Goal: Information Seeking & Learning: Compare options

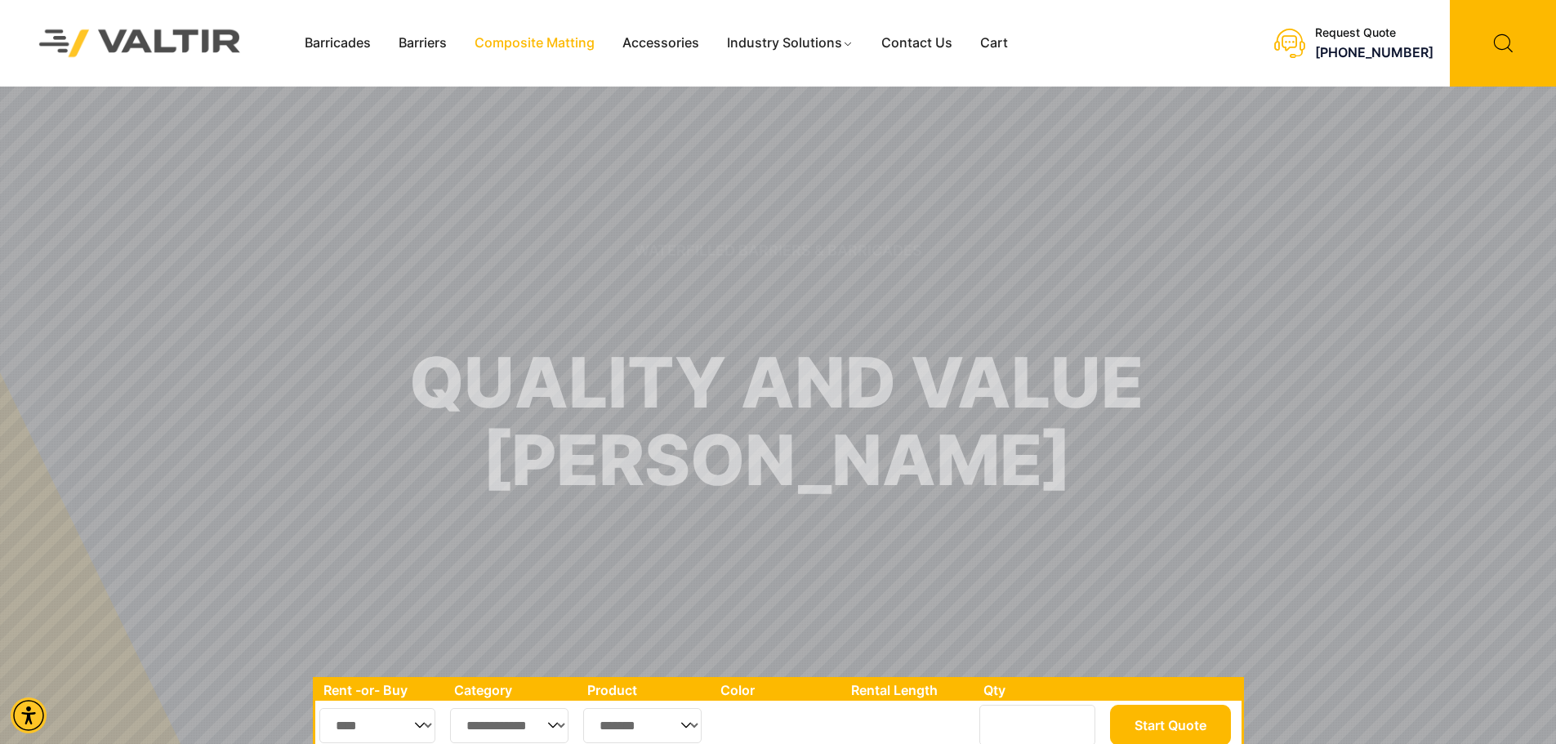
click at [555, 41] on link "Composite Matting" at bounding box center [535, 43] width 148 height 25
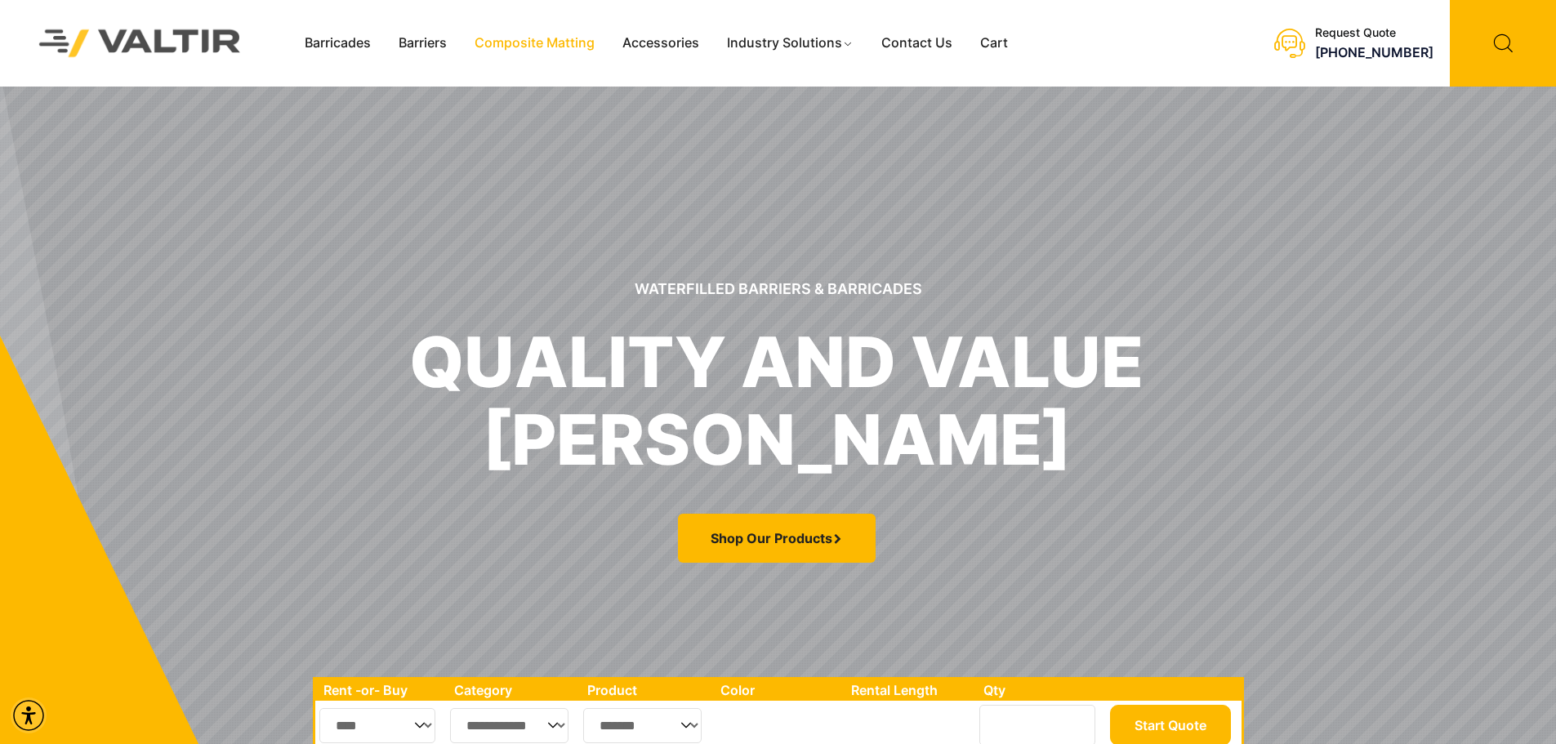
click at [533, 36] on link "Composite Matting" at bounding box center [535, 43] width 148 height 25
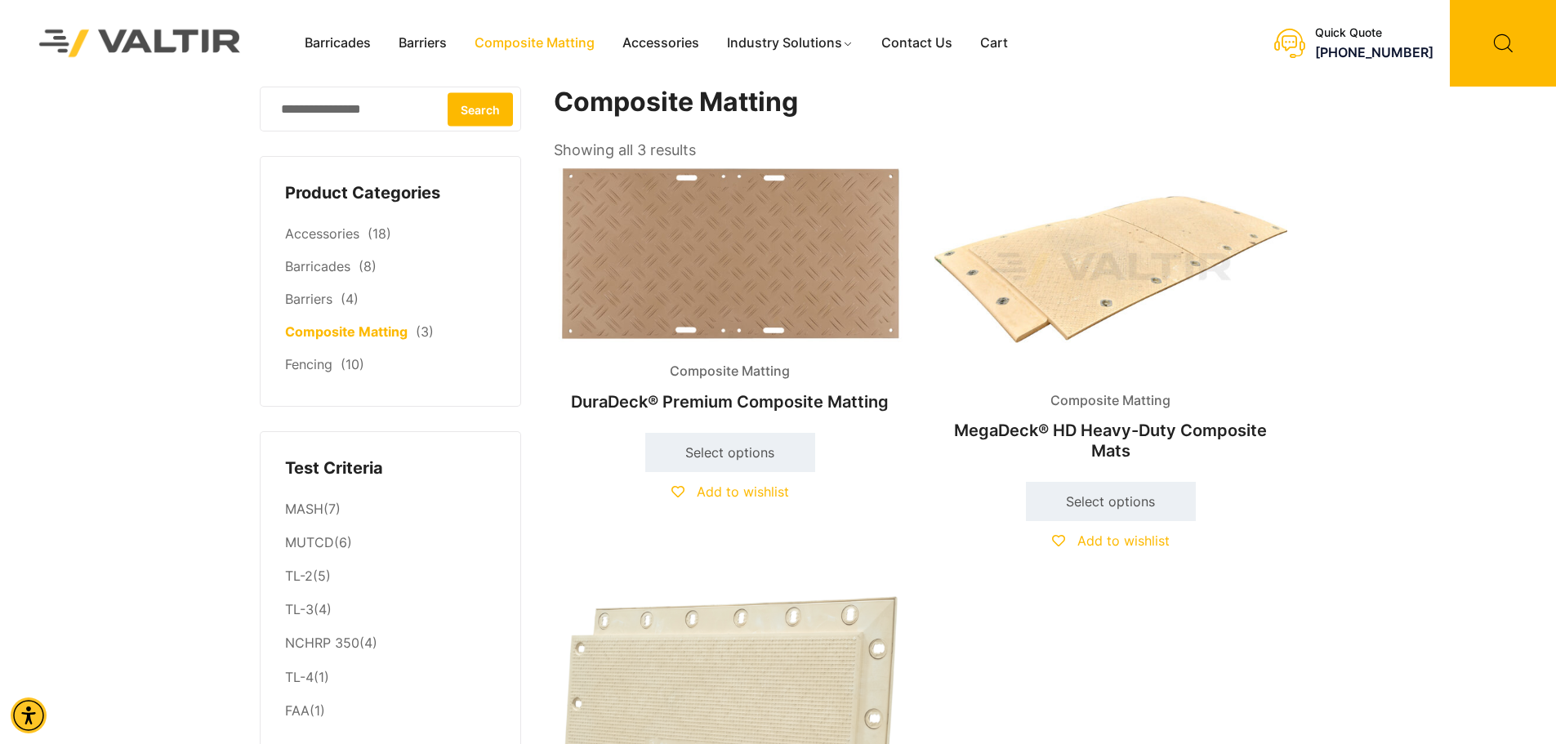
click at [1091, 327] on img at bounding box center [1110, 269] width 353 height 212
click at [1081, 271] on img at bounding box center [1110, 269] width 353 height 212
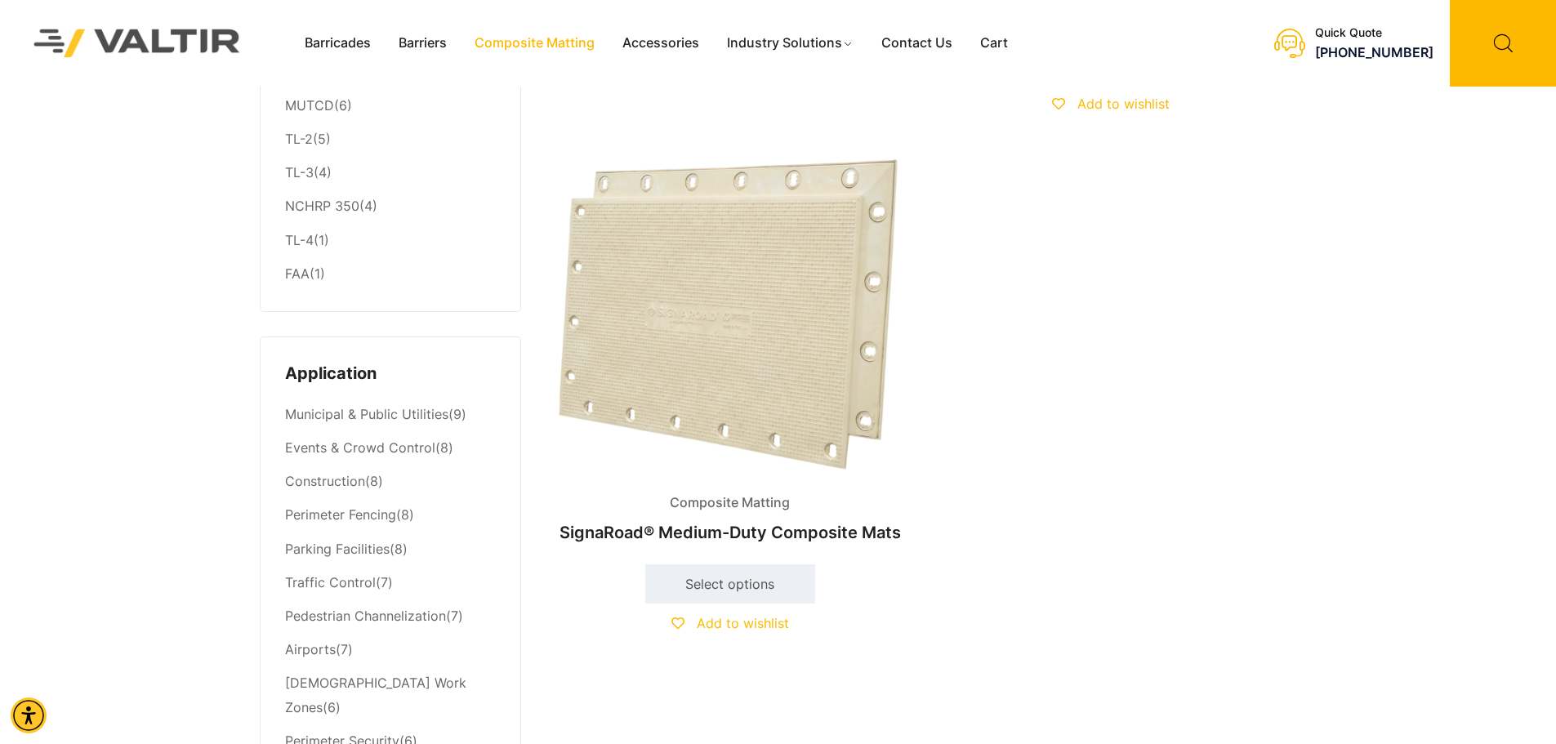
scroll to position [439, 0]
click at [753, 384] on img at bounding box center [730, 311] width 353 height 328
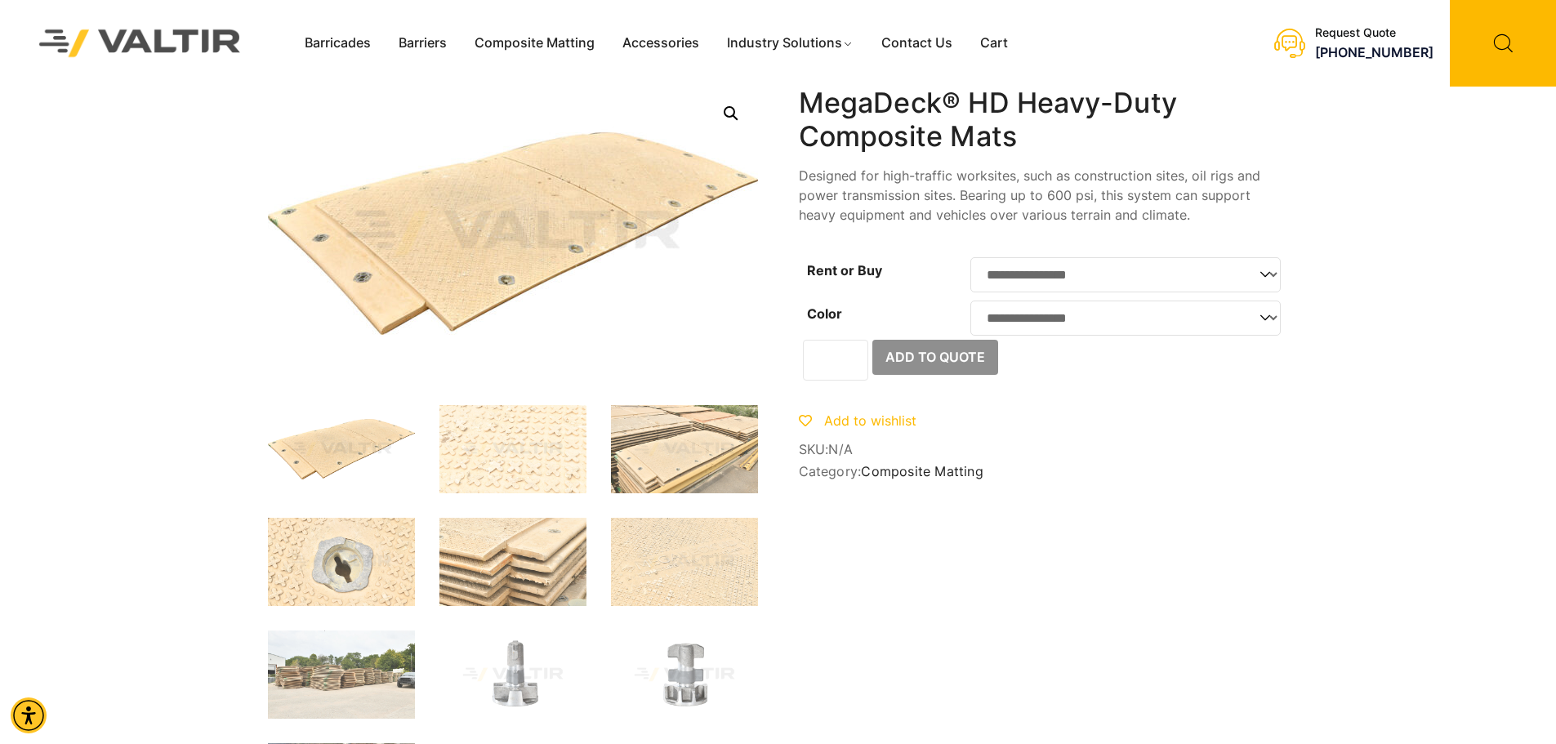
drag, startPoint x: 1554, startPoint y: 188, endPoint x: 1558, endPoint y: 244, distance: 56.5
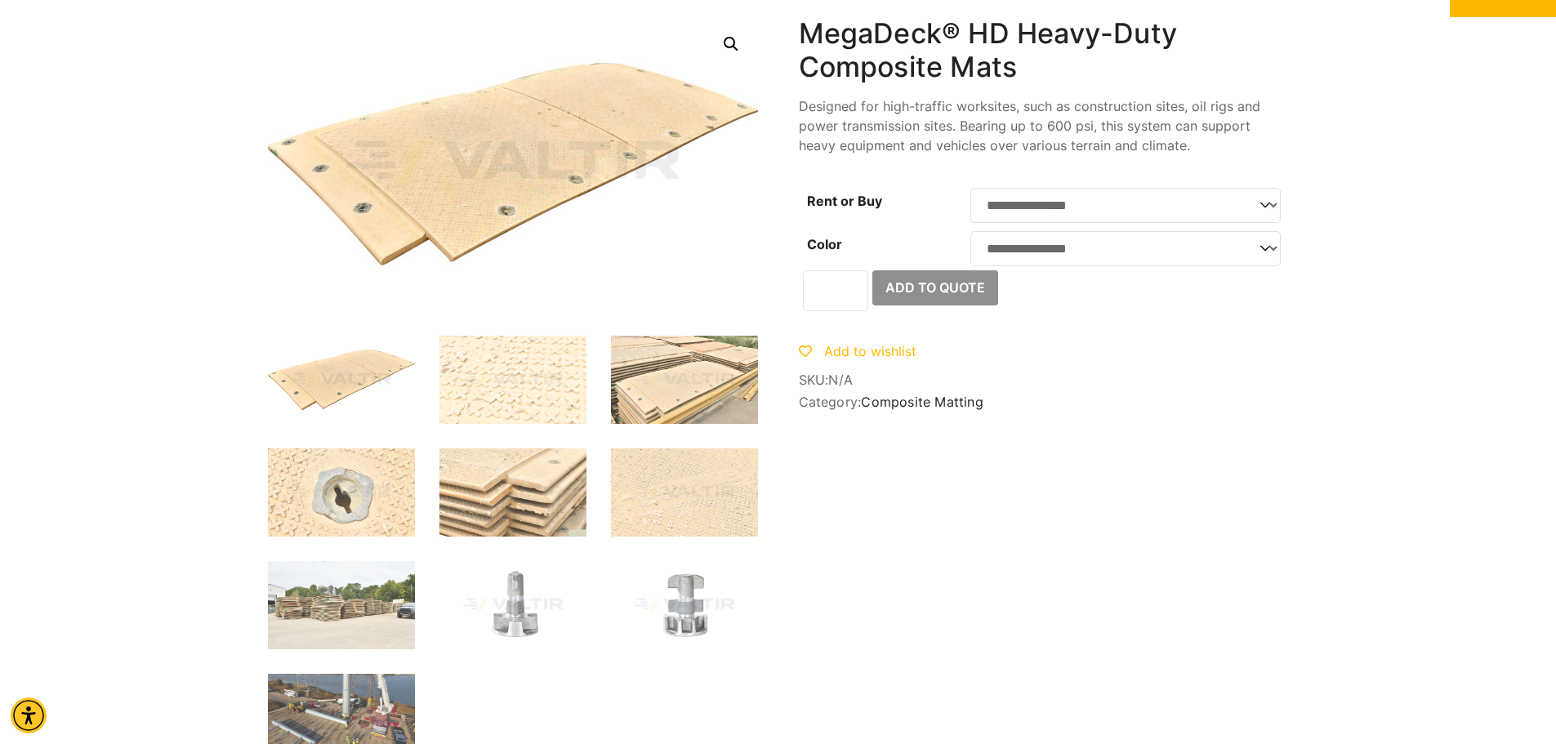
scroll to position [67, 0]
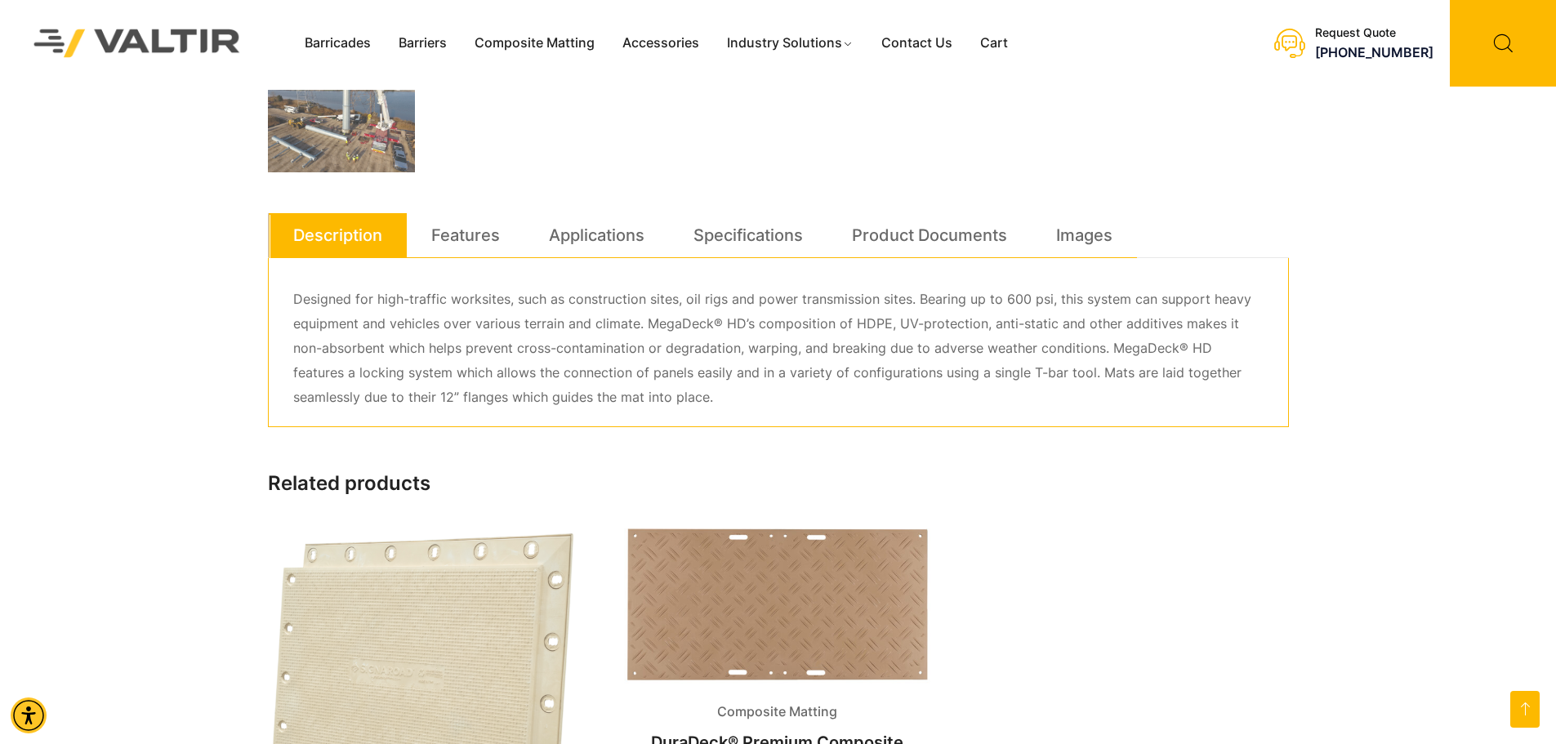
scroll to position [685, 0]
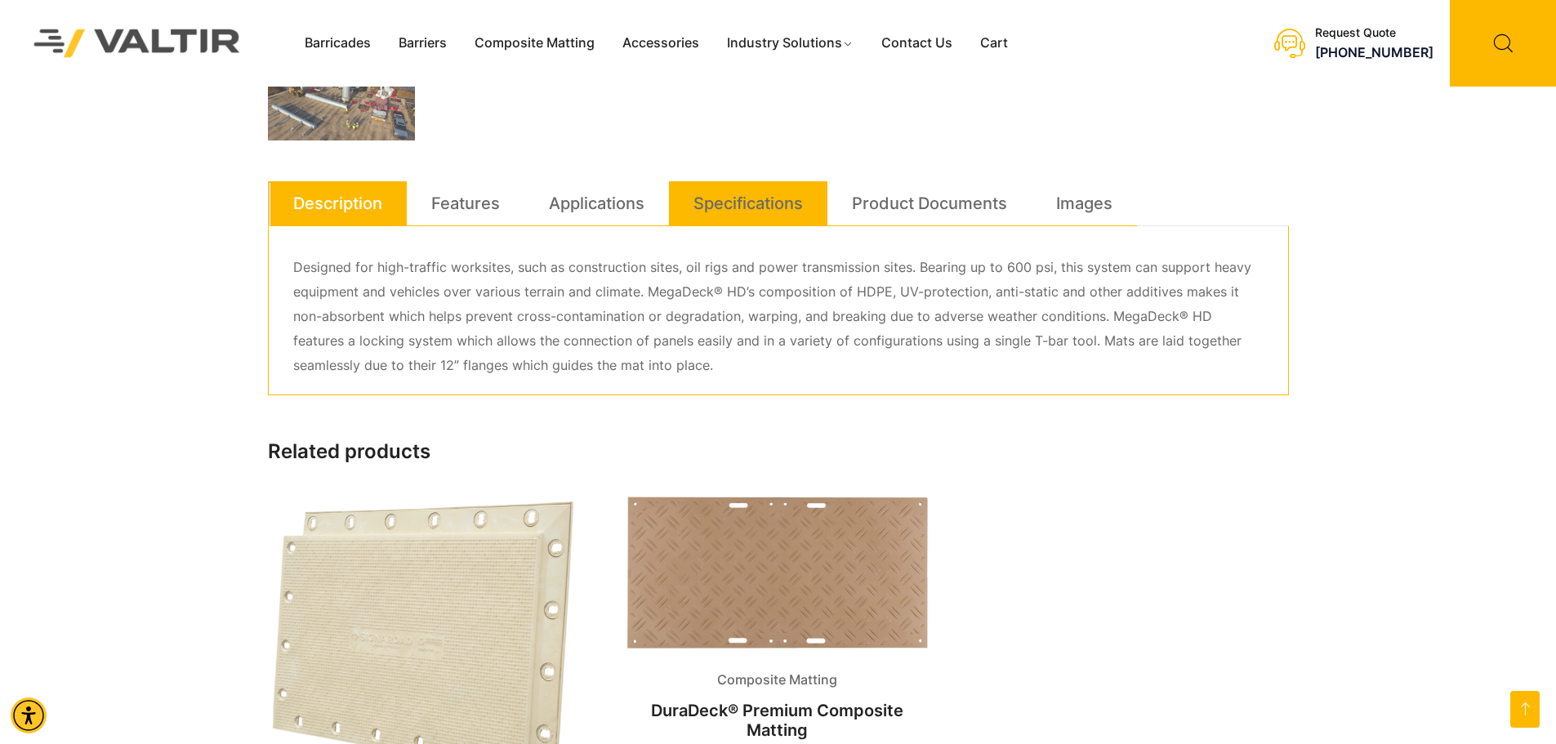
click at [682, 202] on li "Specifications" at bounding box center [748, 203] width 158 height 45
click at [720, 201] on link "Specifications" at bounding box center [747, 203] width 109 height 44
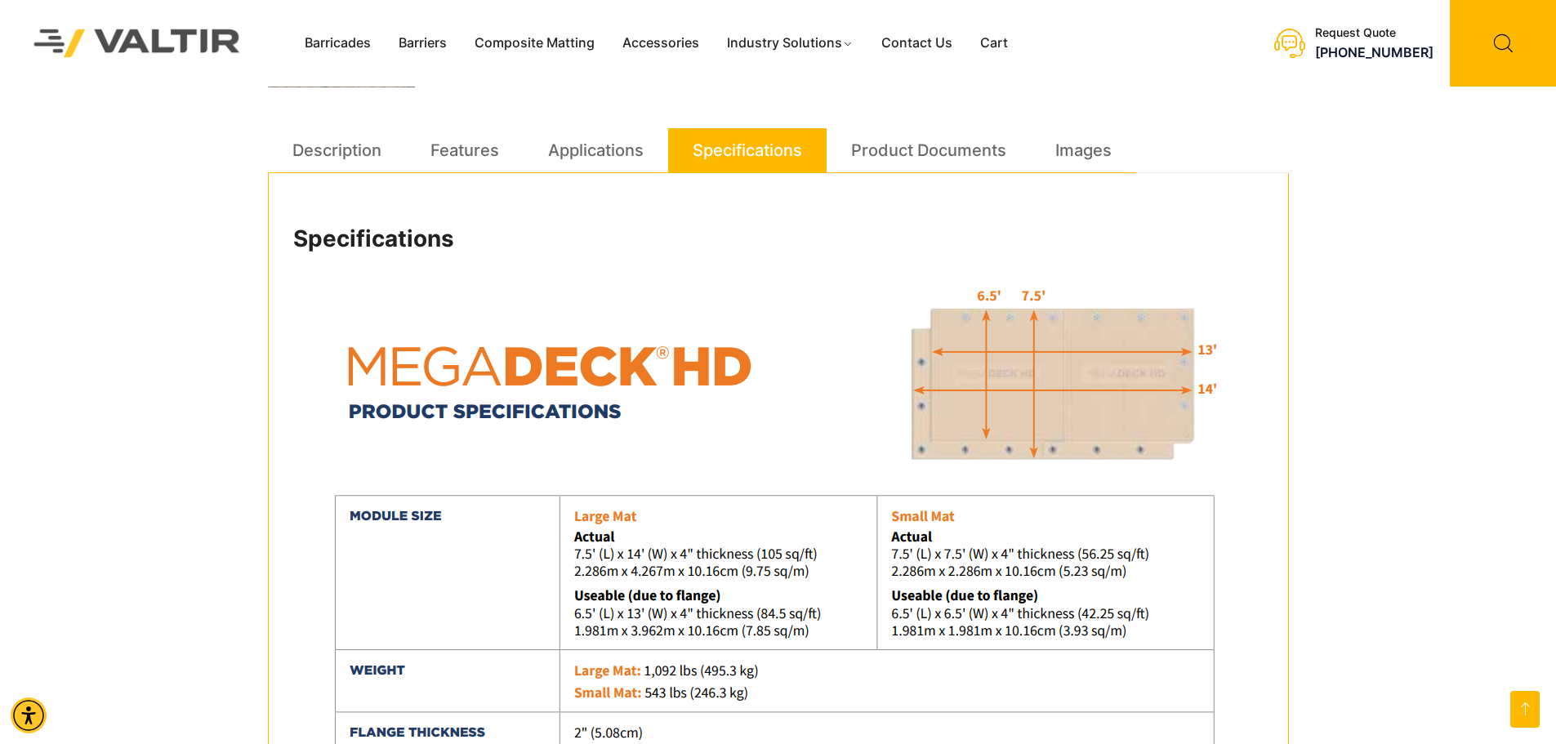
scroll to position [731, 0]
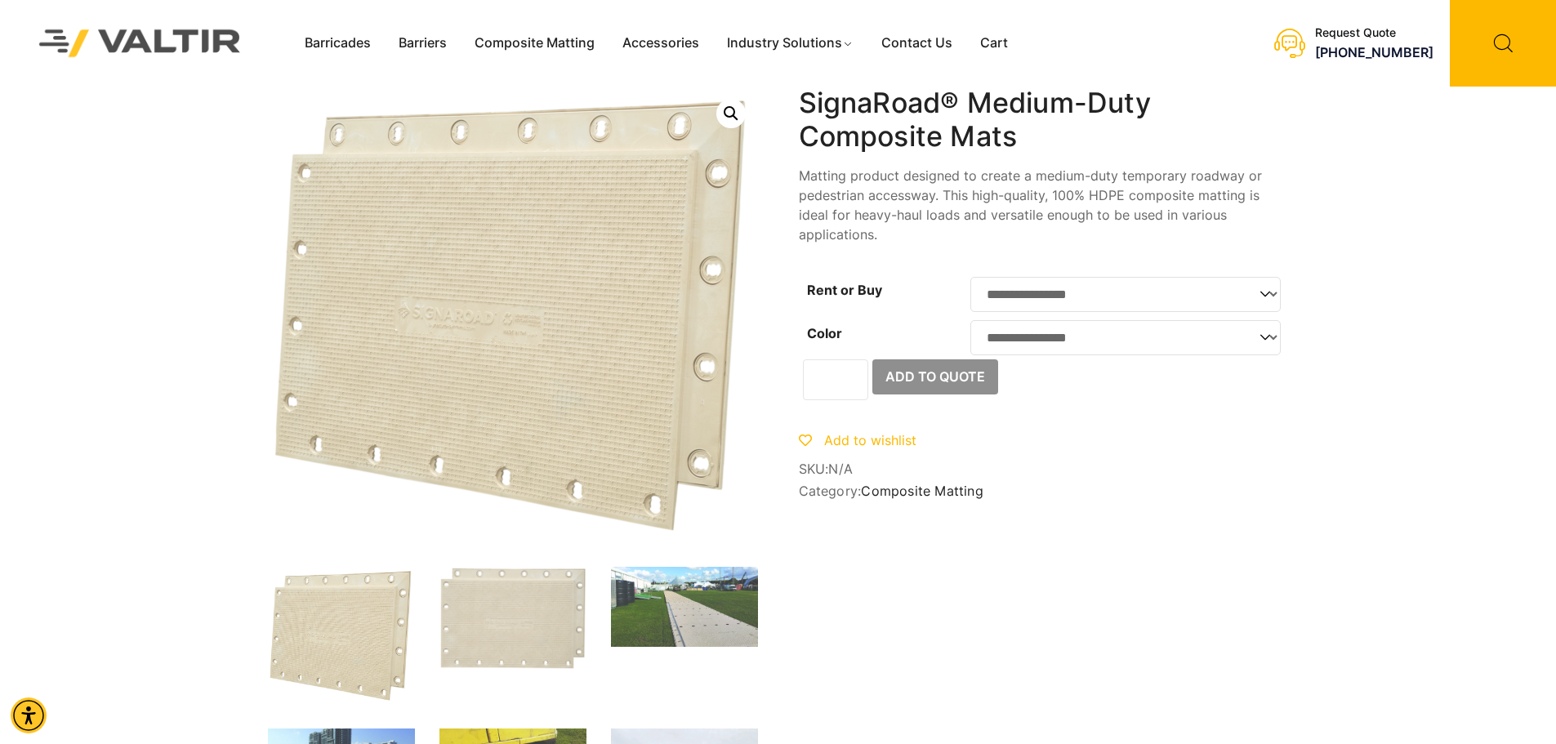
drag, startPoint x: 1555, startPoint y: 223, endPoint x: 1562, endPoint y: 266, distance: 43.8
drag, startPoint x: 1552, startPoint y: 175, endPoint x: 1562, endPoint y: 264, distance: 89.7
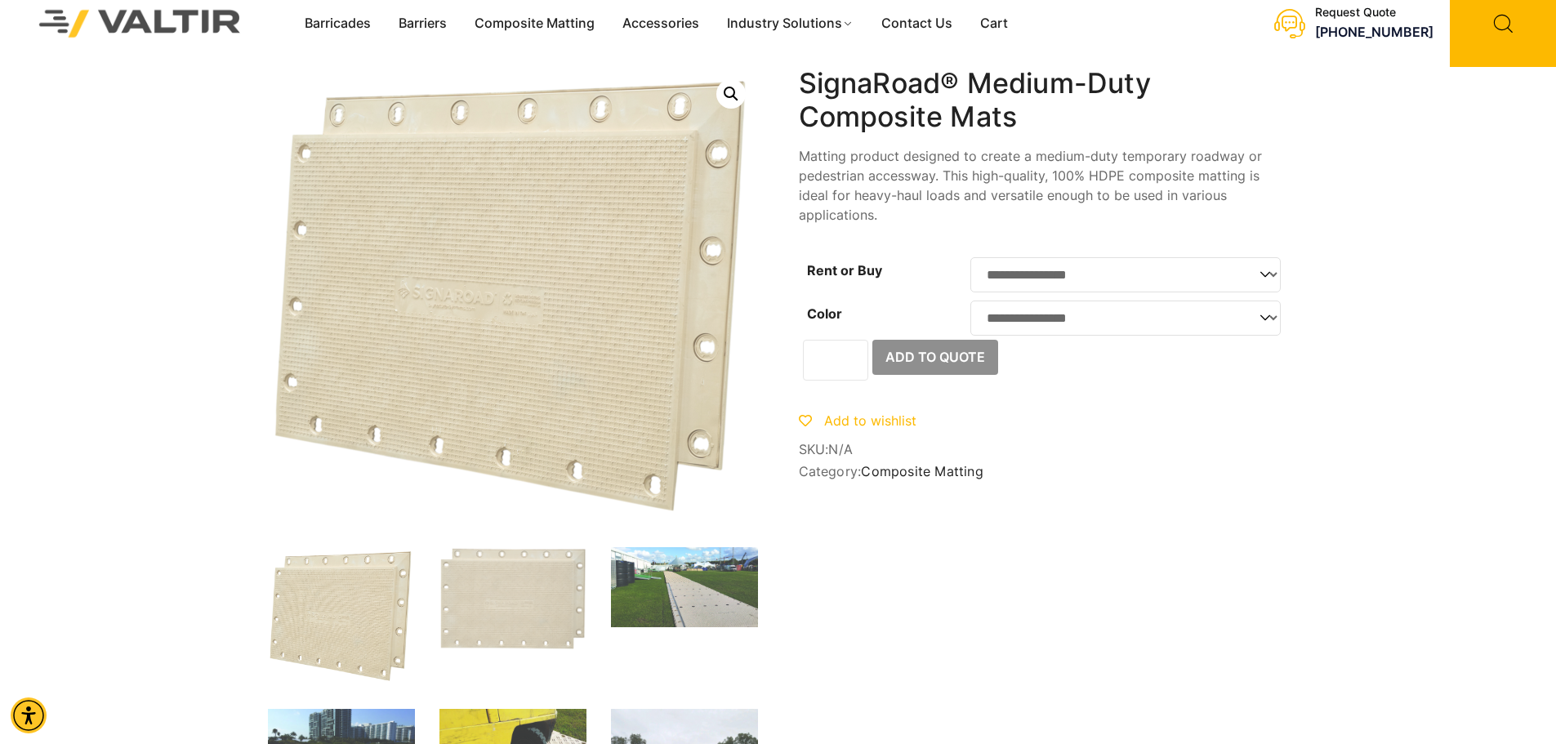
scroll to position [14, 0]
